Goal: Navigation & Orientation: Find specific page/section

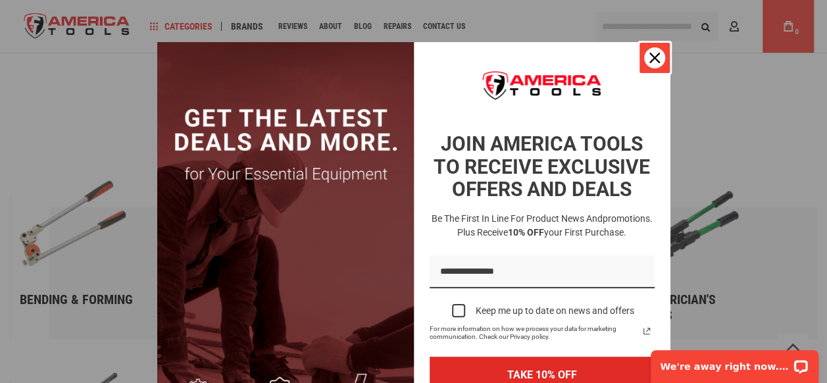
click at [649, 57] on icon "close icon" at bounding box center [654, 58] width 11 height 11
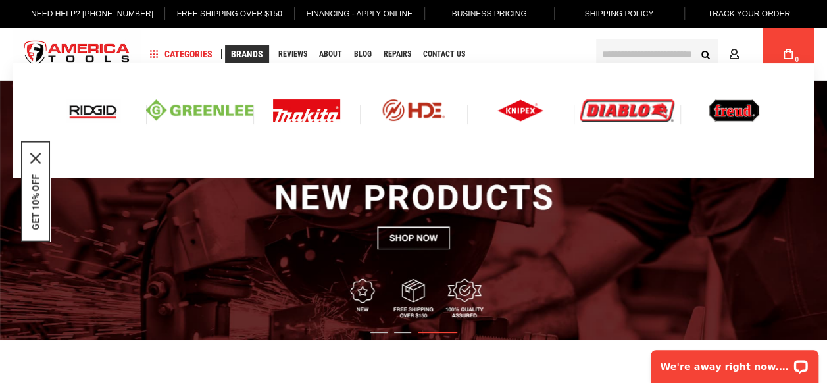
click at [617, 111] on img at bounding box center [626, 110] width 95 height 22
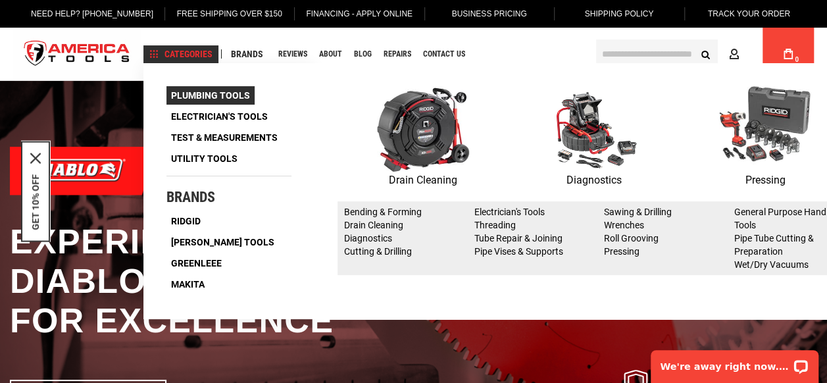
click at [195, 96] on span "Plumbing Tools" at bounding box center [210, 95] width 79 height 9
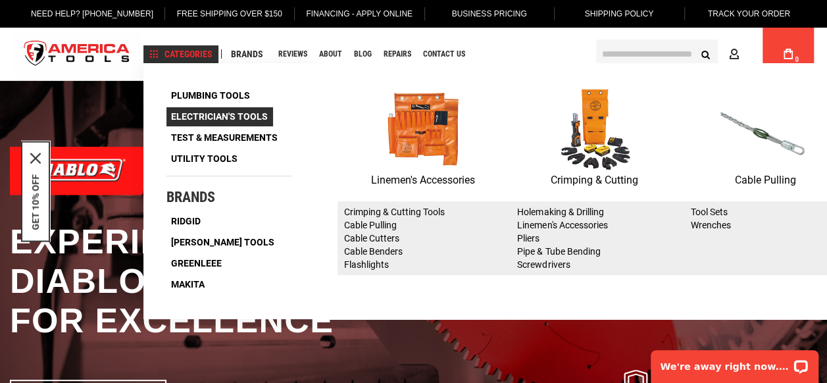
click at [205, 113] on span "Electrician's Tools" at bounding box center [219, 116] width 97 height 9
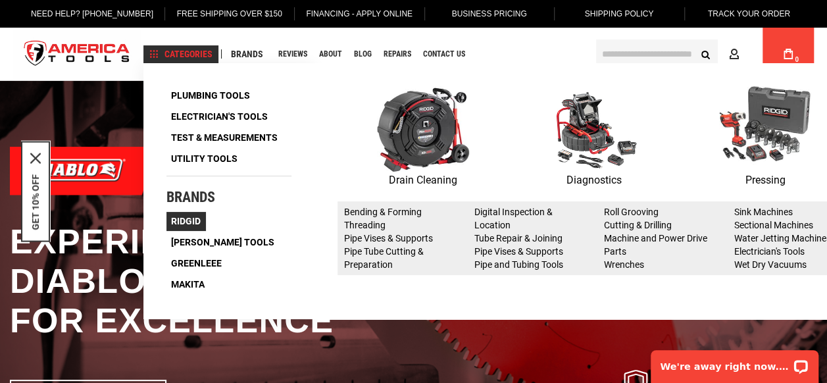
click at [185, 218] on span "Ridgid" at bounding box center [186, 220] width 30 height 9
